Goal: Transaction & Acquisition: Purchase product/service

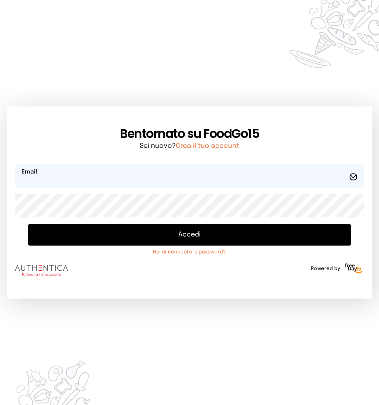
type input "**********"
click at [136, 240] on button "Accedi" at bounding box center [189, 235] width 322 height 22
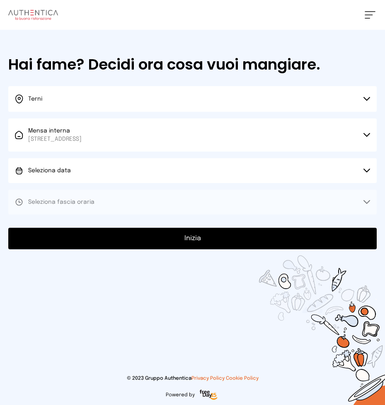
click at [97, 178] on button "Seleziona data" at bounding box center [192, 170] width 368 height 25
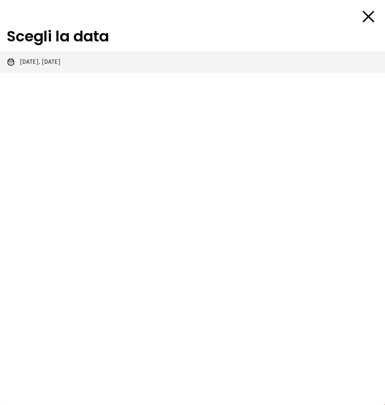
drag, startPoint x: 38, startPoint y: 48, endPoint x: 41, endPoint y: 55, distance: 7.1
click at [39, 49] on div "Scegli la data [DATE], [DATE]" at bounding box center [192, 202] width 385 height 405
click at [42, 60] on span "[DATE], [DATE]" at bounding box center [40, 62] width 41 height 8
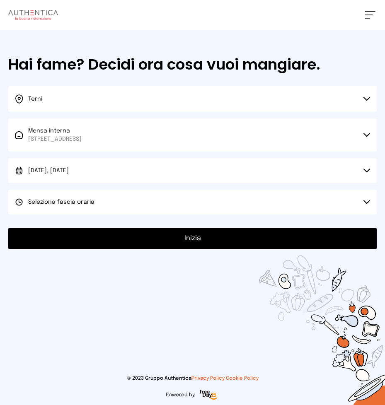
click at [70, 196] on button "Seleziona fascia oraria" at bounding box center [192, 202] width 368 height 25
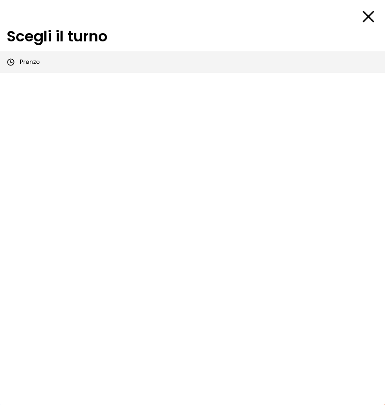
click at [37, 58] on span "Pranzo" at bounding box center [30, 62] width 20 height 8
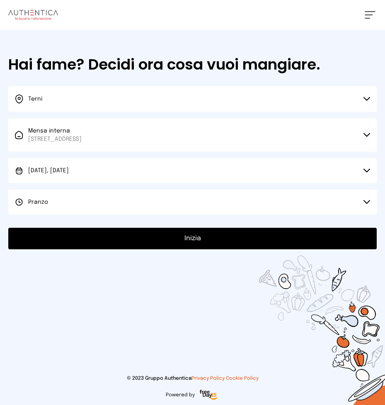
click at [89, 244] on button "Inizia" at bounding box center [192, 239] width 368 height 22
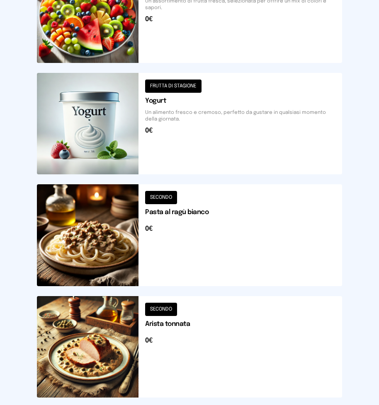
scroll to position [917, 0]
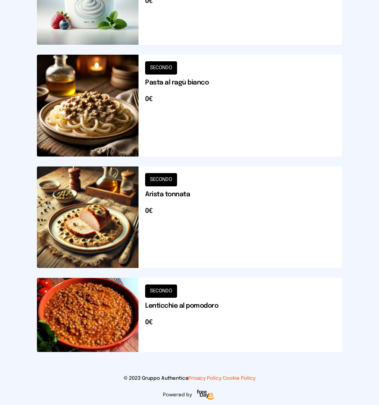
click at [95, 208] on button at bounding box center [189, 218] width 305 height 102
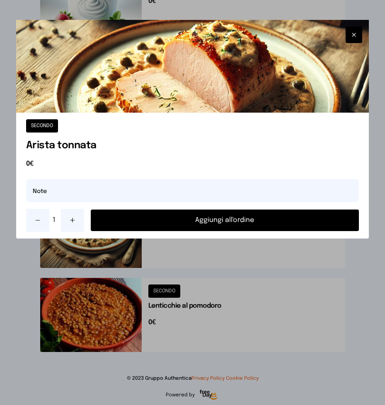
click at [70, 221] on icon at bounding box center [72, 220] width 7 height 7
click at [196, 224] on button "Aggiungi all'ordine" at bounding box center [225, 221] width 269 height 22
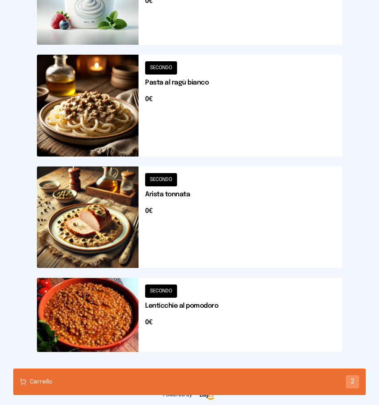
click at [100, 99] on button at bounding box center [189, 106] width 305 height 102
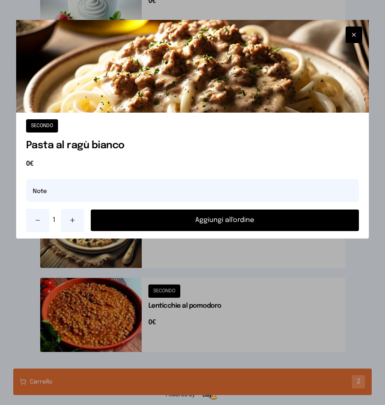
click at [71, 216] on button at bounding box center [72, 220] width 23 height 23
click at [39, 220] on icon at bounding box center [38, 220] width 4 height 0
click at [145, 218] on button "Aggiungi all'ordine" at bounding box center [225, 221] width 269 height 22
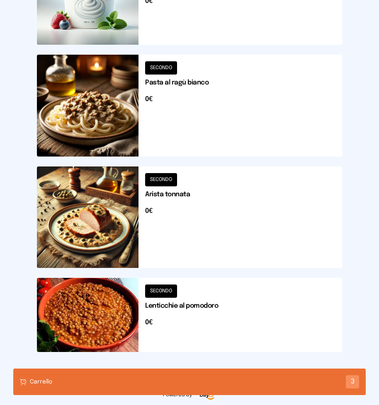
click at [109, 310] on button at bounding box center [189, 315] width 305 height 74
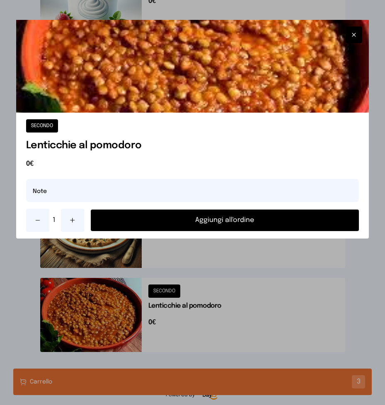
click at [176, 216] on button "Aggiungi all'ordine" at bounding box center [225, 221] width 269 height 22
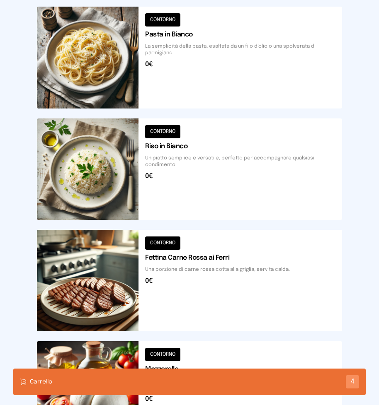
scroll to position [130, 0]
